Goal: Task Accomplishment & Management: Use online tool/utility

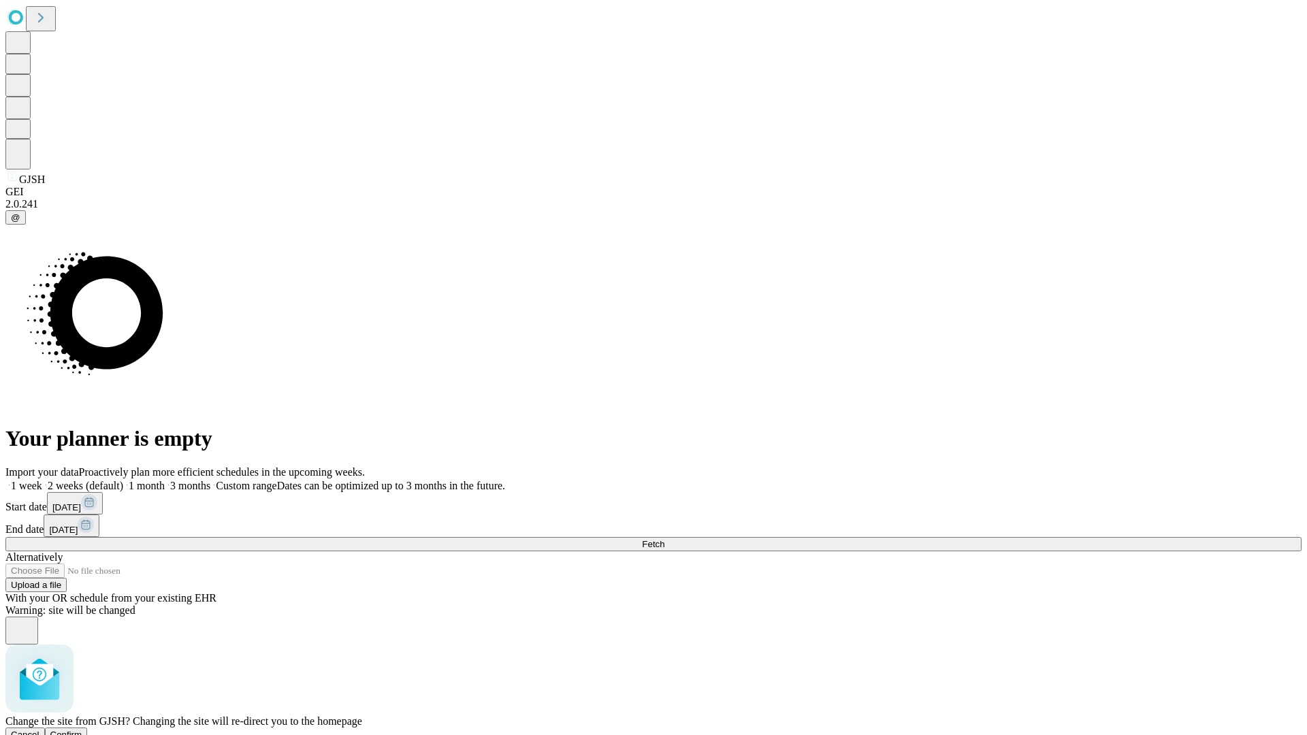
click at [82, 730] on span "Confirm" at bounding box center [66, 735] width 32 height 10
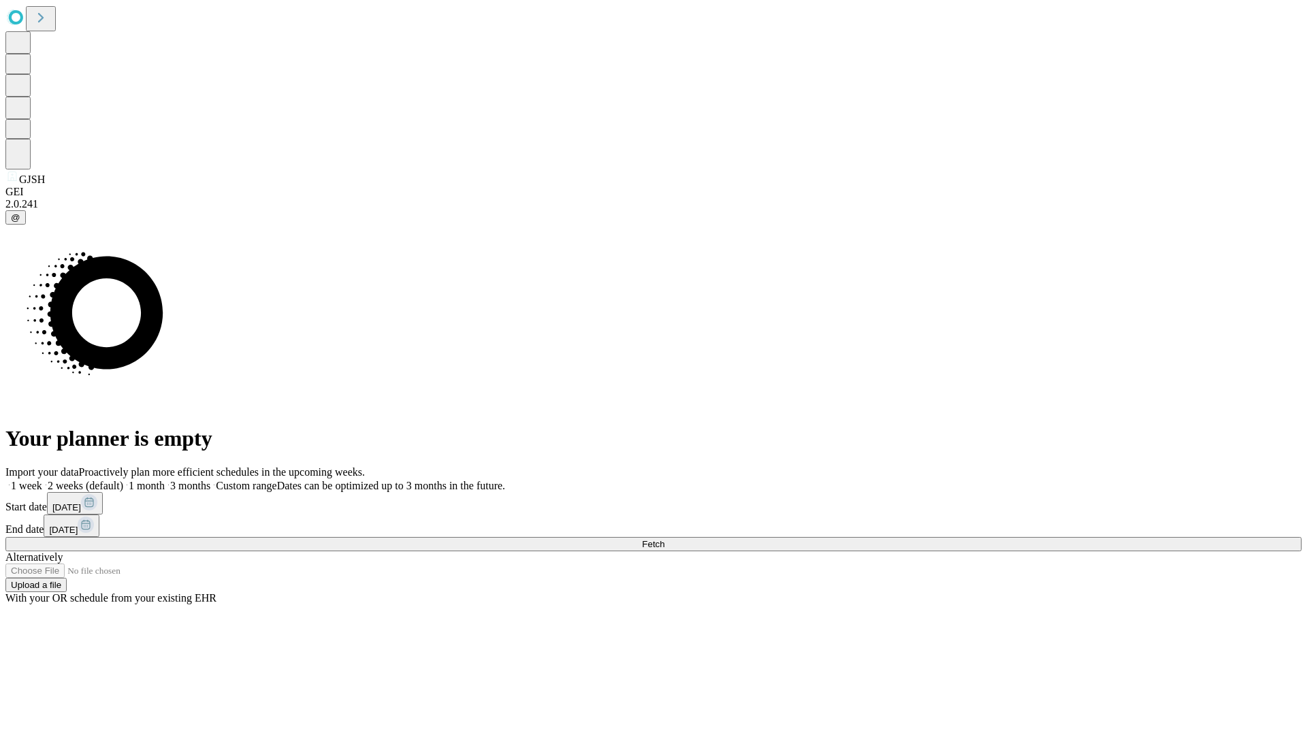
click at [42, 480] on label "1 week" at bounding box center [23, 486] width 37 height 12
click at [664, 539] on span "Fetch" at bounding box center [653, 544] width 22 height 10
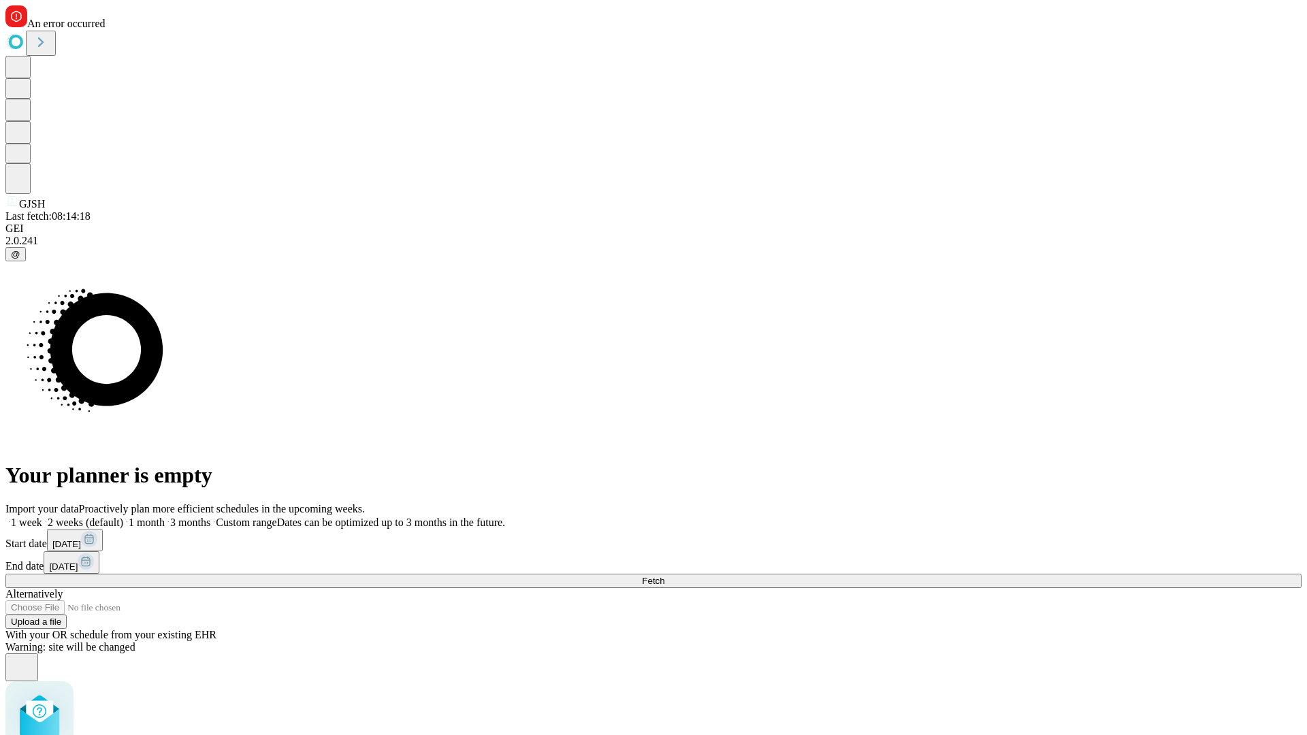
click at [42, 517] on label "1 week" at bounding box center [23, 523] width 37 height 12
click at [664, 576] on span "Fetch" at bounding box center [653, 581] width 22 height 10
click at [42, 517] on label "1 week" at bounding box center [23, 523] width 37 height 12
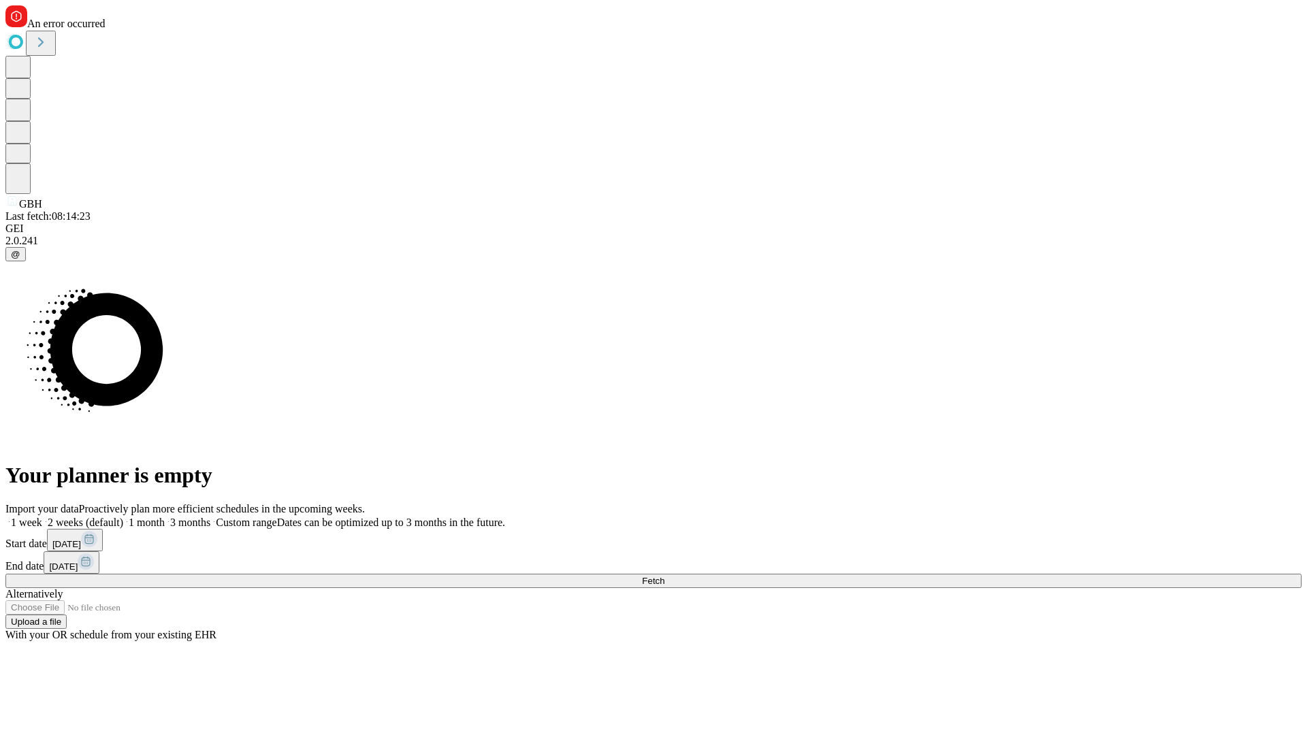
click at [664, 576] on span "Fetch" at bounding box center [653, 581] width 22 height 10
click at [42, 517] on label "1 week" at bounding box center [23, 523] width 37 height 12
click at [664, 576] on span "Fetch" at bounding box center [653, 581] width 22 height 10
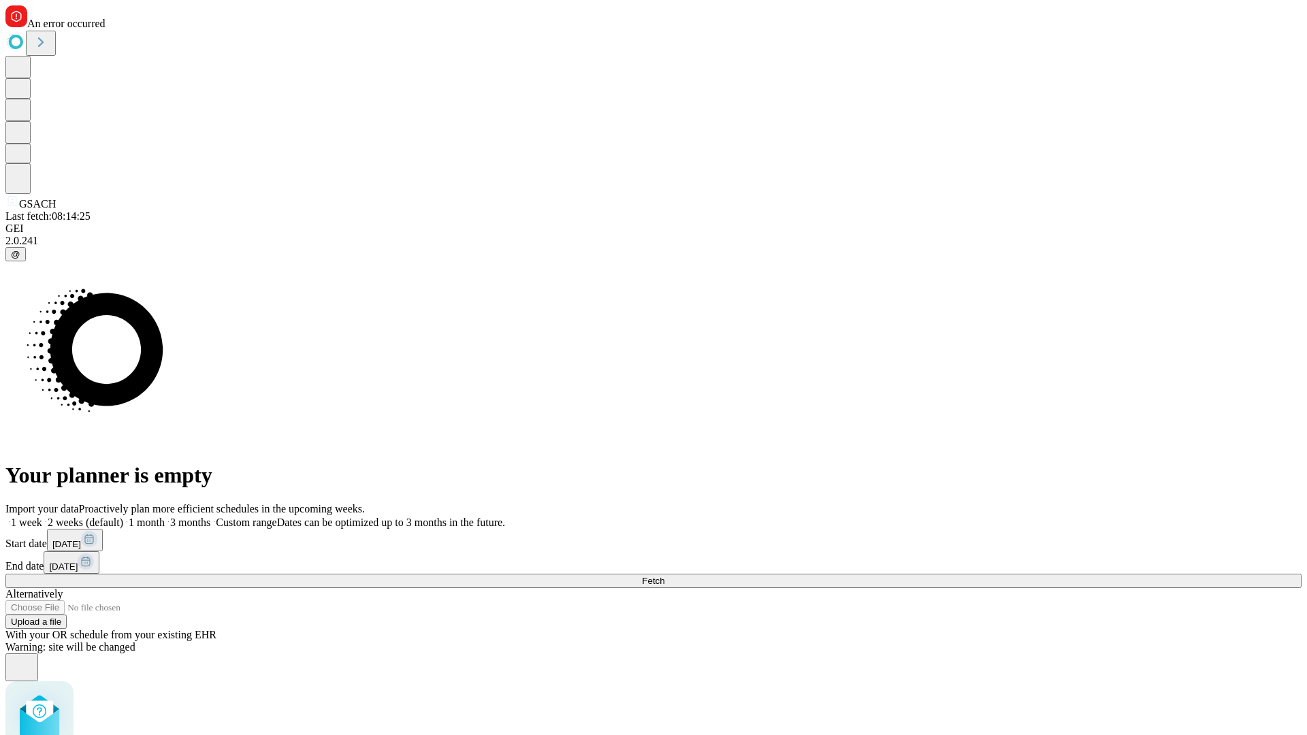
click at [42, 517] on label "1 week" at bounding box center [23, 523] width 37 height 12
click at [664, 576] on span "Fetch" at bounding box center [653, 581] width 22 height 10
click at [42, 517] on label "1 week" at bounding box center [23, 523] width 37 height 12
click at [664, 576] on span "Fetch" at bounding box center [653, 581] width 22 height 10
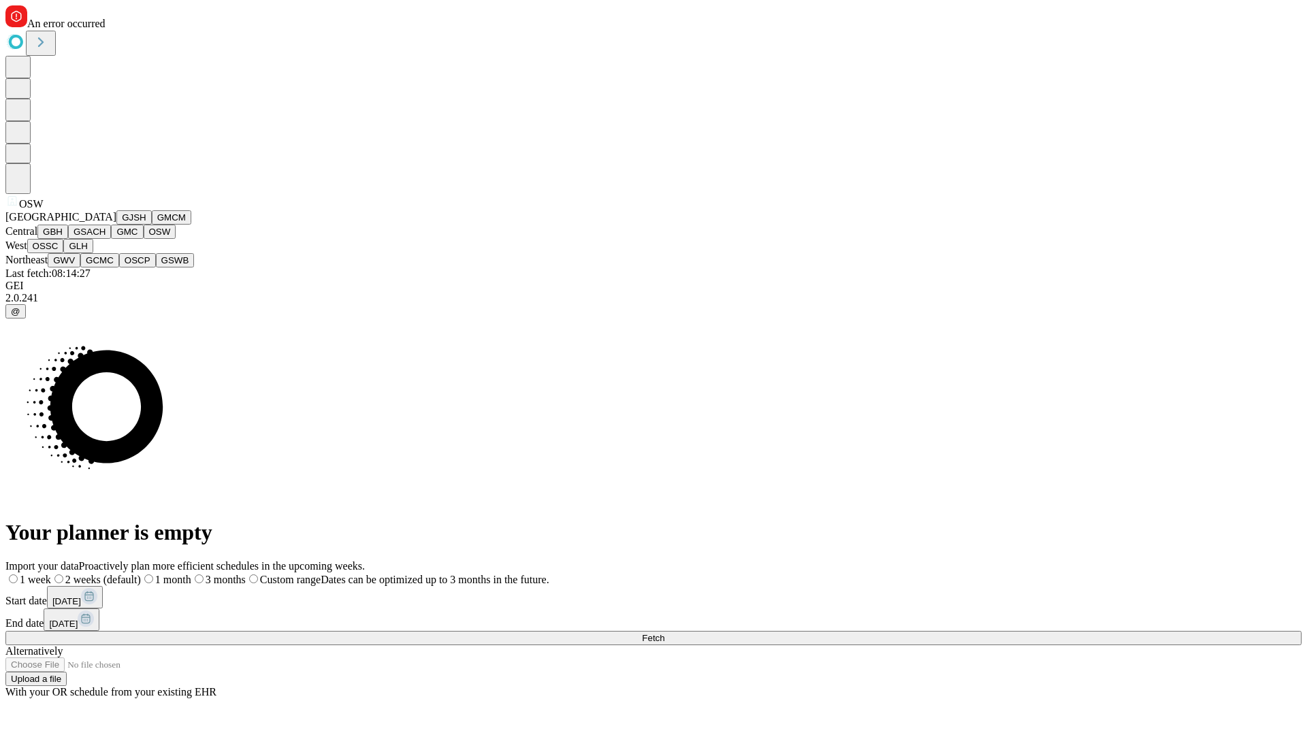
click at [64, 253] on button "OSSC" at bounding box center [45, 246] width 37 height 14
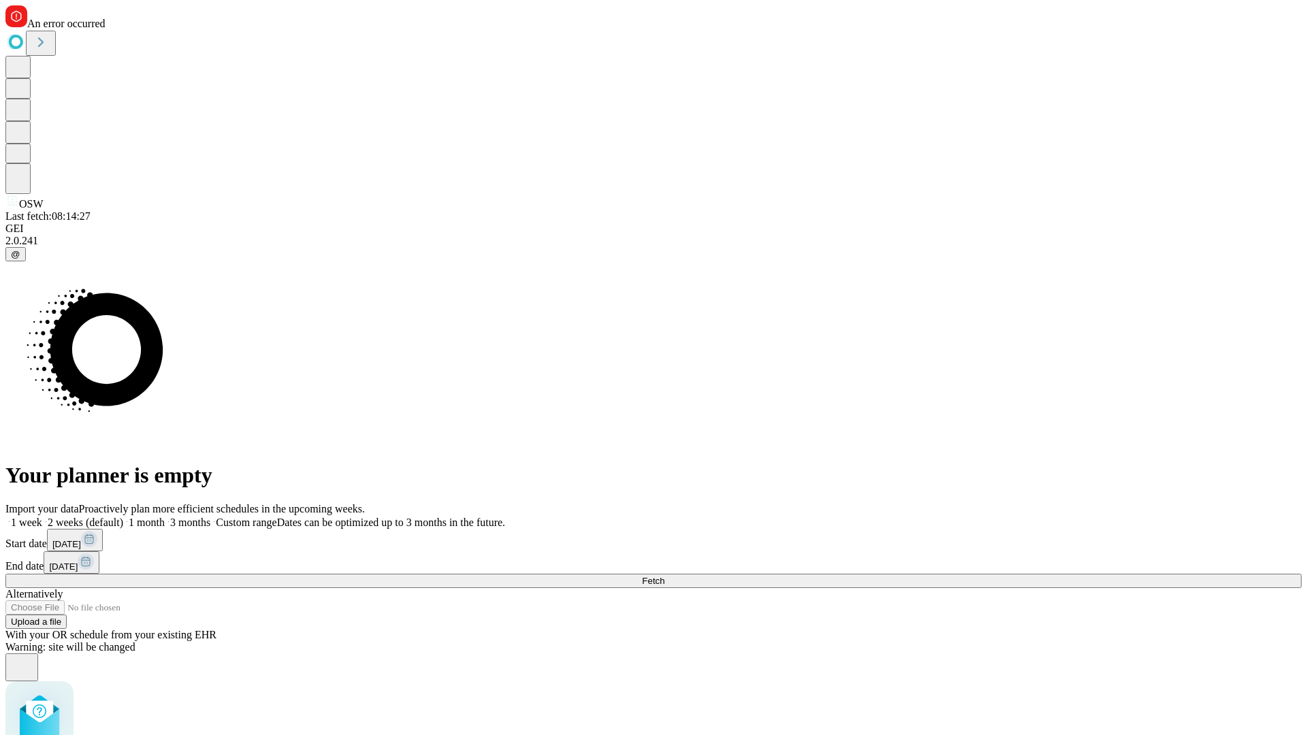
click at [42, 517] on label "1 week" at bounding box center [23, 523] width 37 height 12
click at [664, 576] on span "Fetch" at bounding box center [653, 581] width 22 height 10
click at [42, 517] on label "1 week" at bounding box center [23, 523] width 37 height 12
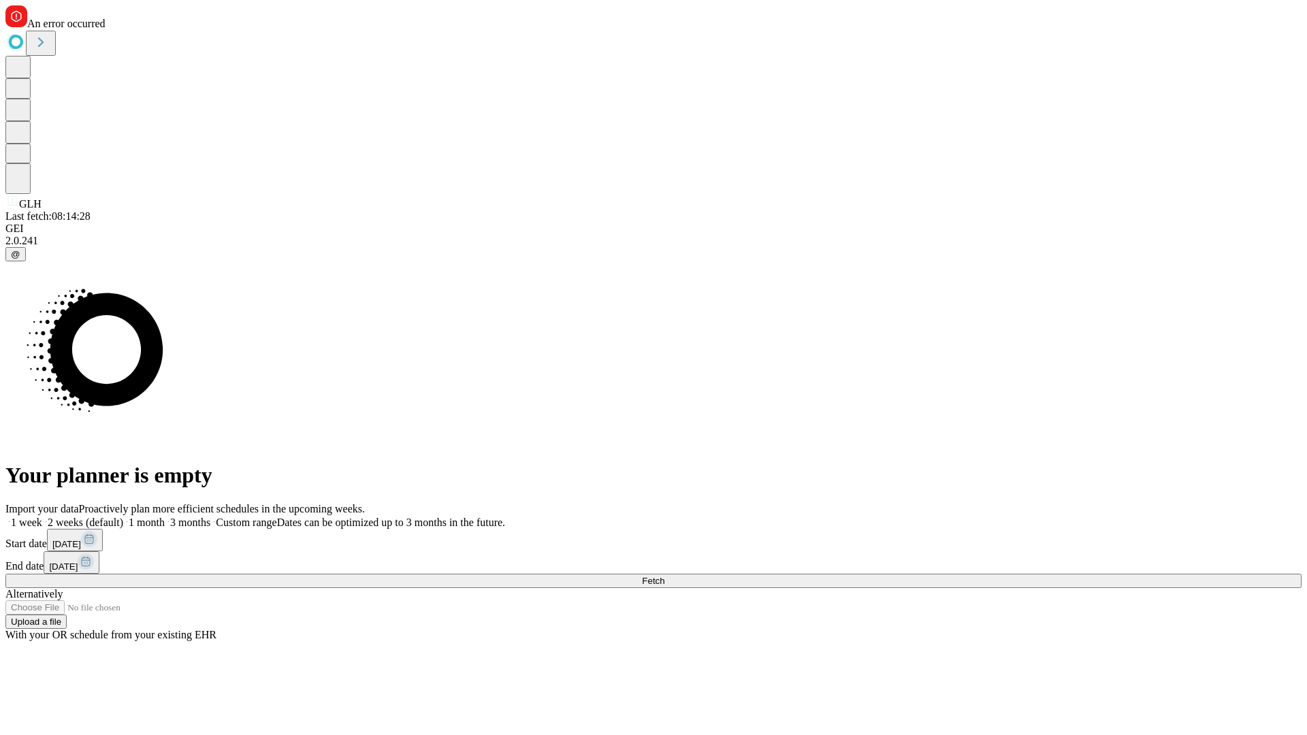
click at [664, 576] on span "Fetch" at bounding box center [653, 581] width 22 height 10
click at [42, 517] on label "1 week" at bounding box center [23, 523] width 37 height 12
click at [664, 576] on span "Fetch" at bounding box center [653, 581] width 22 height 10
